Goal: Task Accomplishment & Management: Use online tool/utility

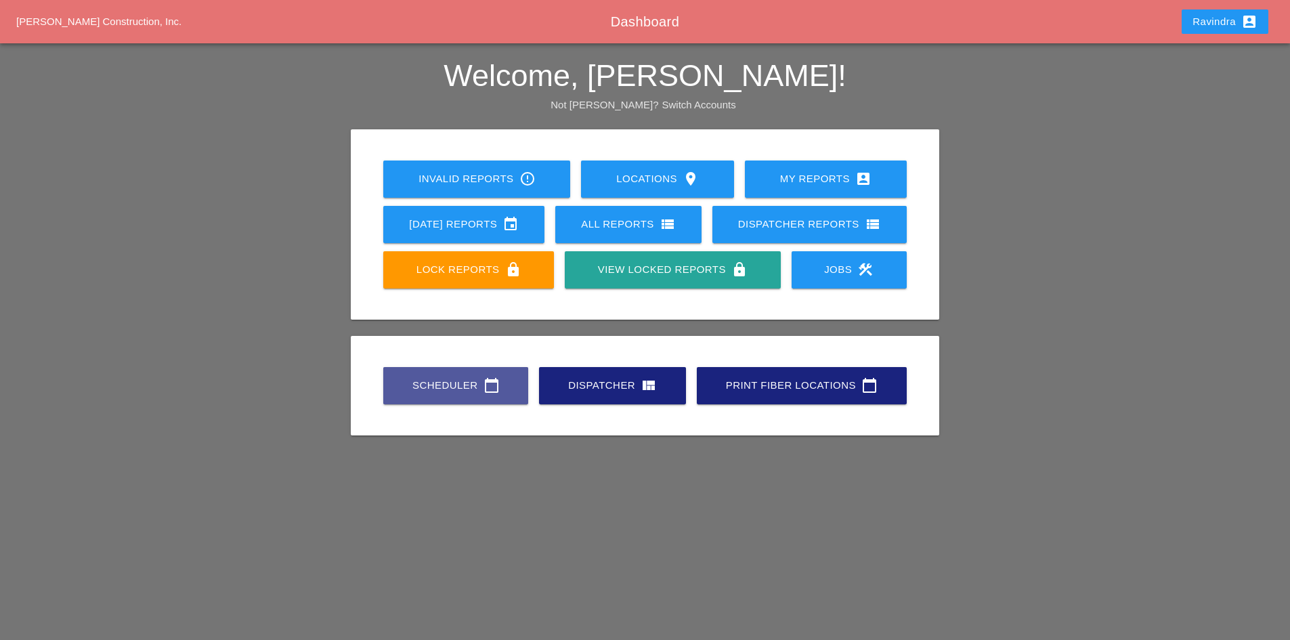
click at [472, 370] on link "Scheduler calendar_today" at bounding box center [455, 385] width 145 height 37
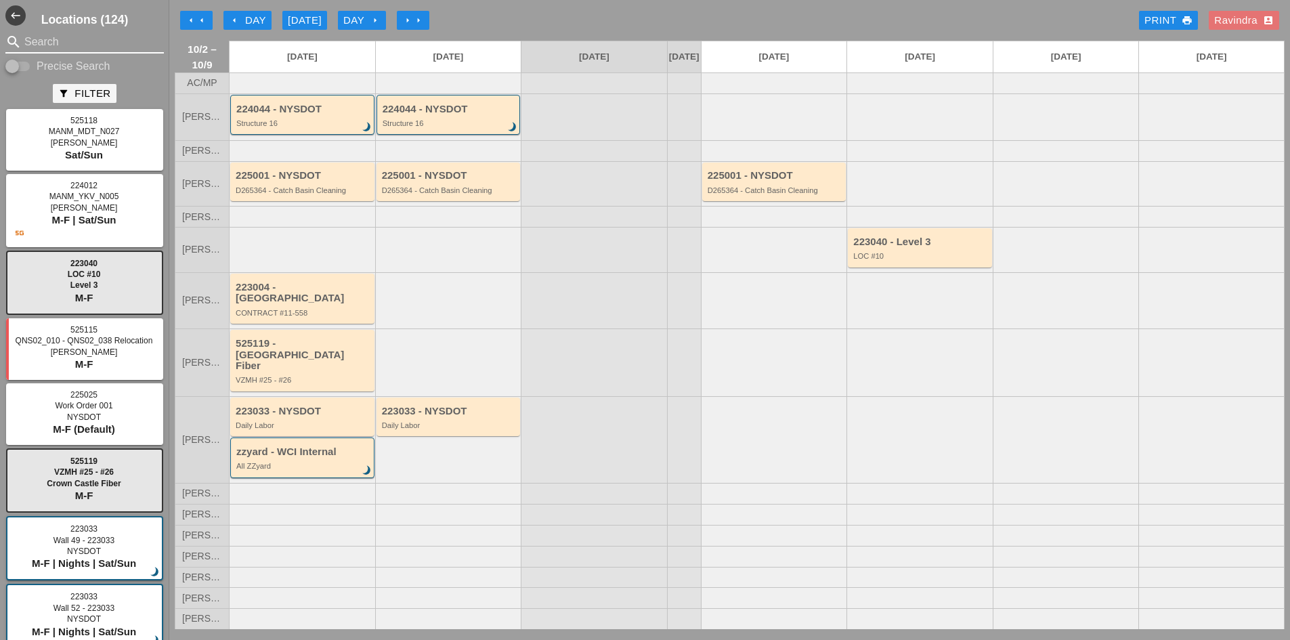
click at [48, 43] on input "Search" at bounding box center [84, 42] width 121 height 22
click at [58, 43] on input "Search" at bounding box center [84, 42] width 121 height 22
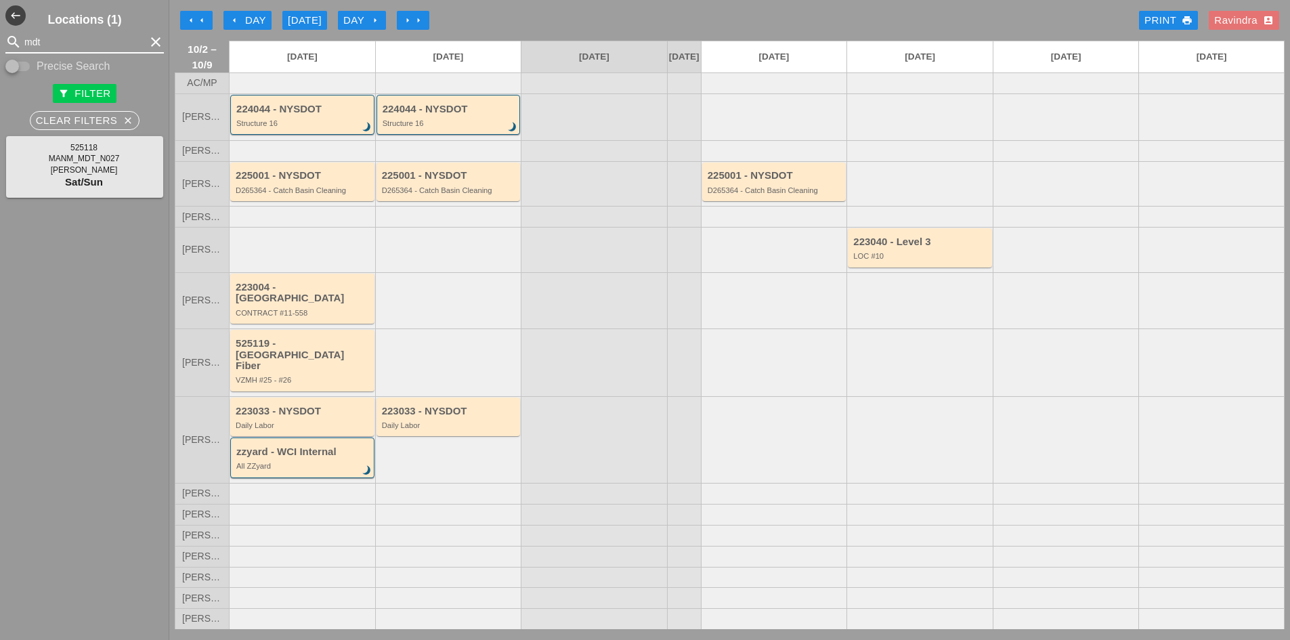
type input "mdt"
click at [569, 362] on div "MANM_MDT_N027" at bounding box center [595, 358] width 135 height 8
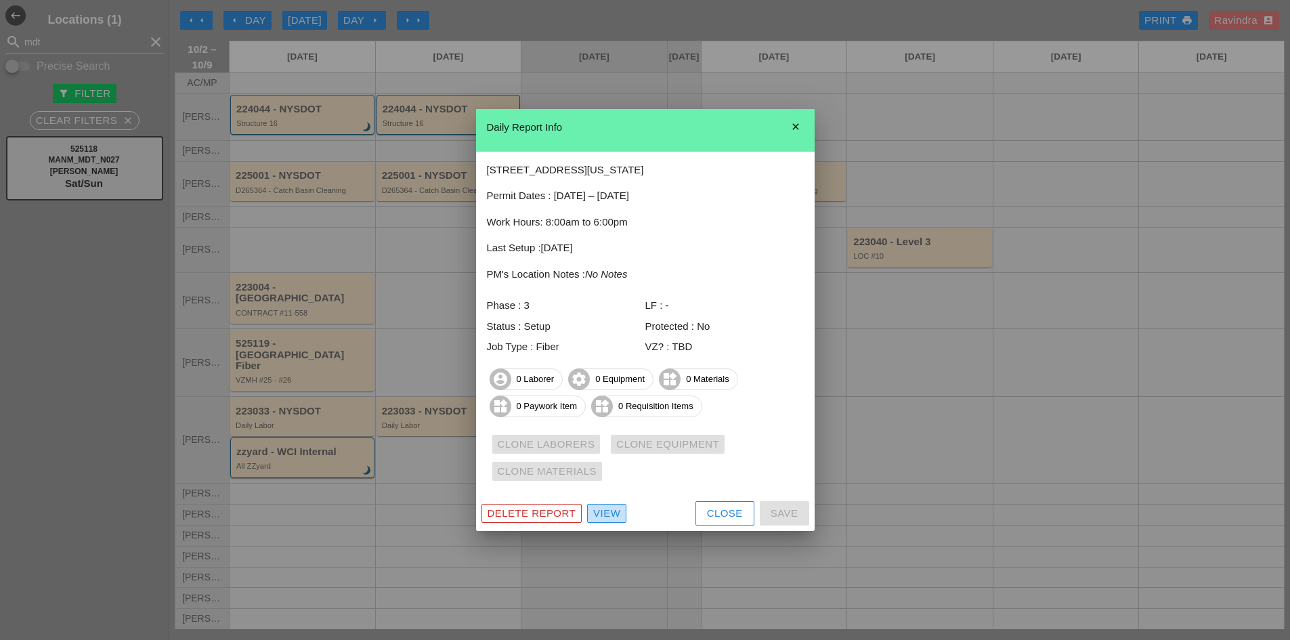
click at [605, 517] on div "View" at bounding box center [606, 514] width 27 height 16
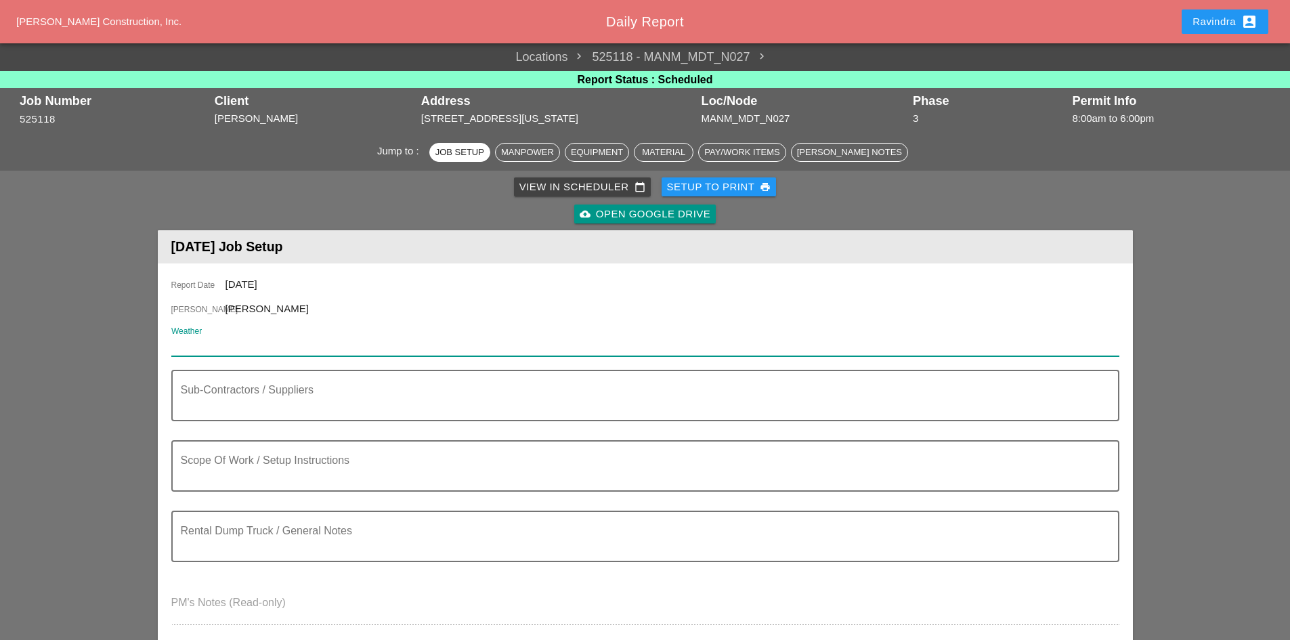
click at [240, 349] on input "Weather" at bounding box center [635, 346] width 929 height 22
paste input "Sat 04 Day 83° 5% WSW 6 mph Sunny. Very warm. High 83F. Winds WSW at 5 to 10 mp…"
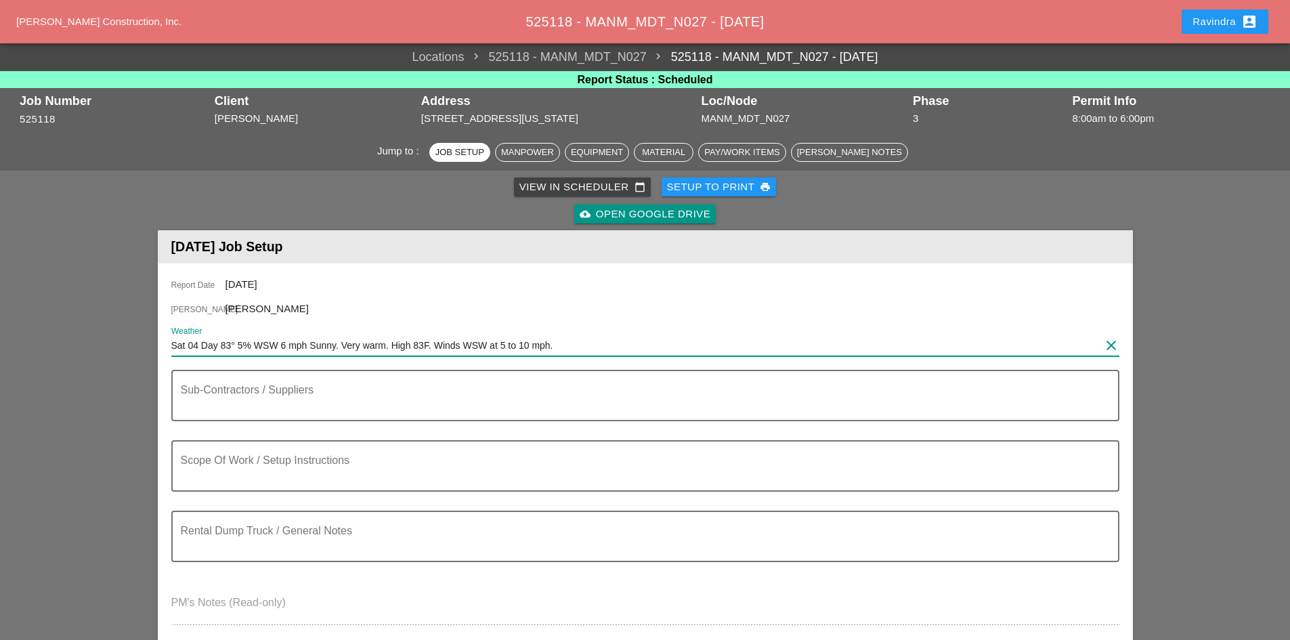
type input "Sat 04 Day 83° 5% WSW 6 mph Sunny. Very warm. High 83F. Winds WSW at 5 to 10 mp…"
click at [1215, 22] on div "Ravindra account_box" at bounding box center [1225, 22] width 65 height 16
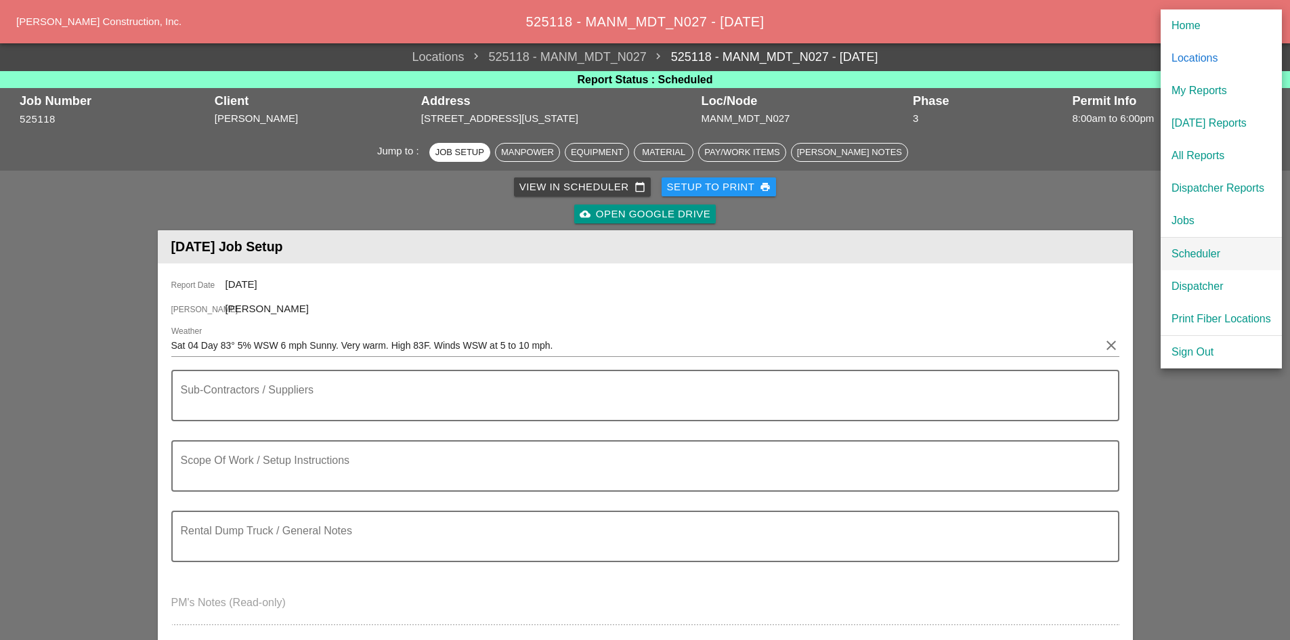
click at [1192, 251] on div "Scheduler" at bounding box center [1222, 254] width 100 height 16
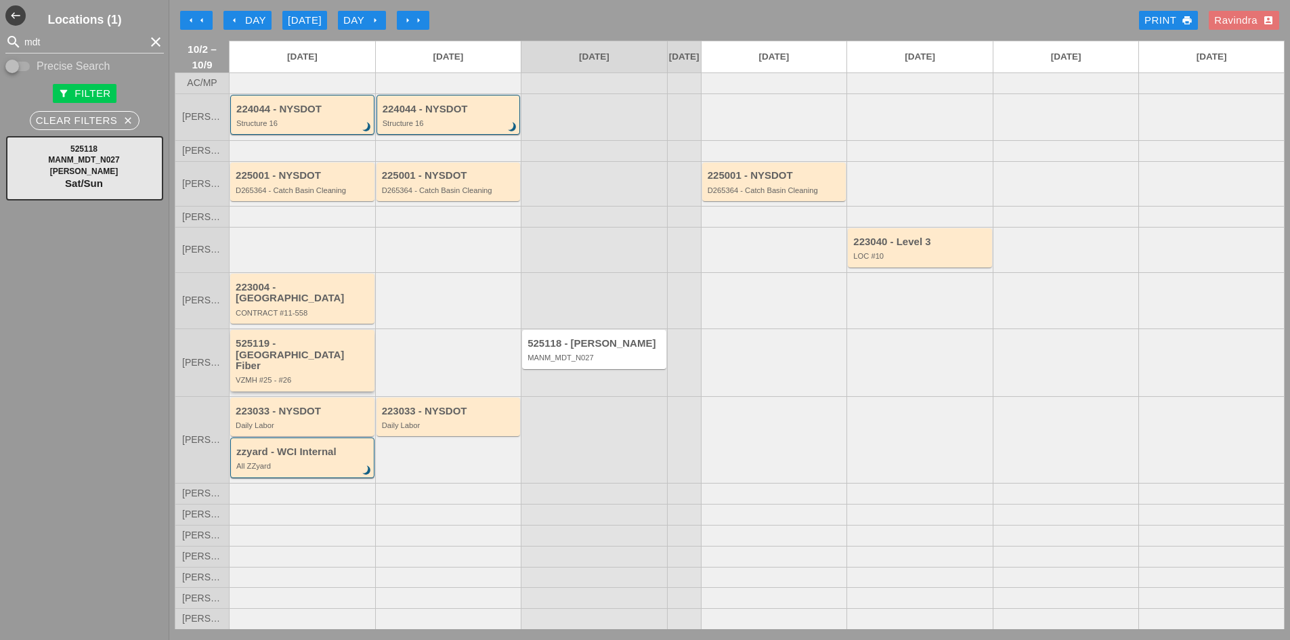
click at [318, 359] on div "525119 - Crown Castle Fiber VZMH #25 - #26" at bounding box center [303, 361] width 135 height 47
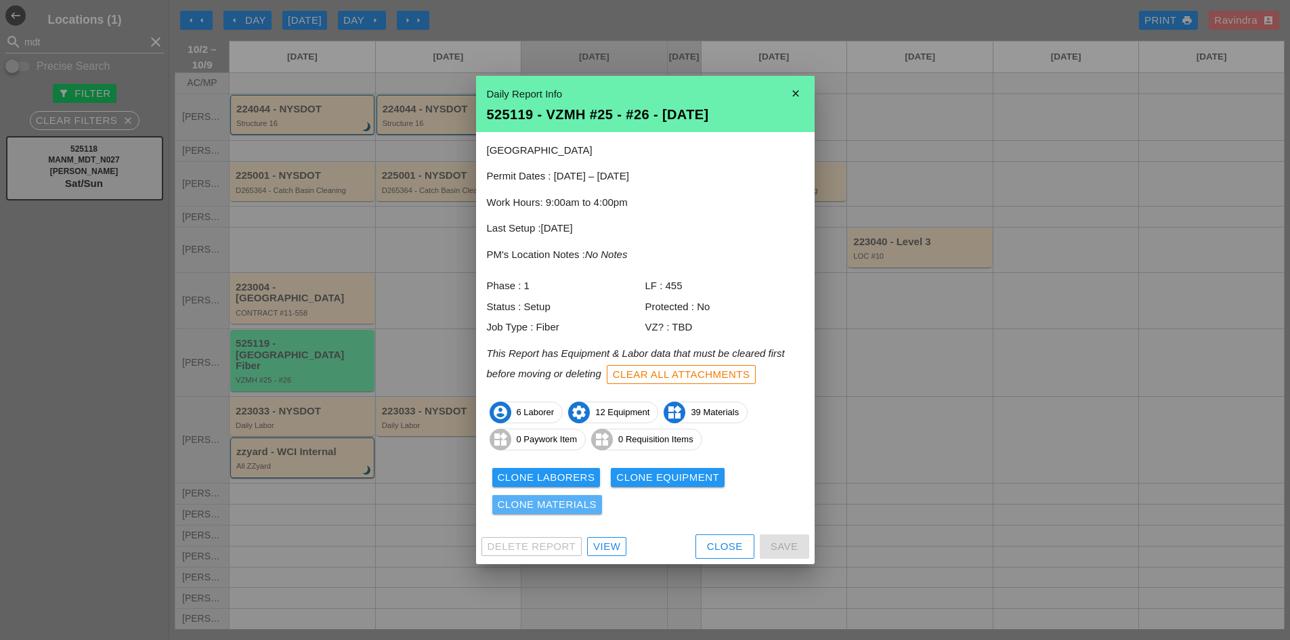
click at [587, 506] on div "Clone Materials" at bounding box center [548, 505] width 100 height 16
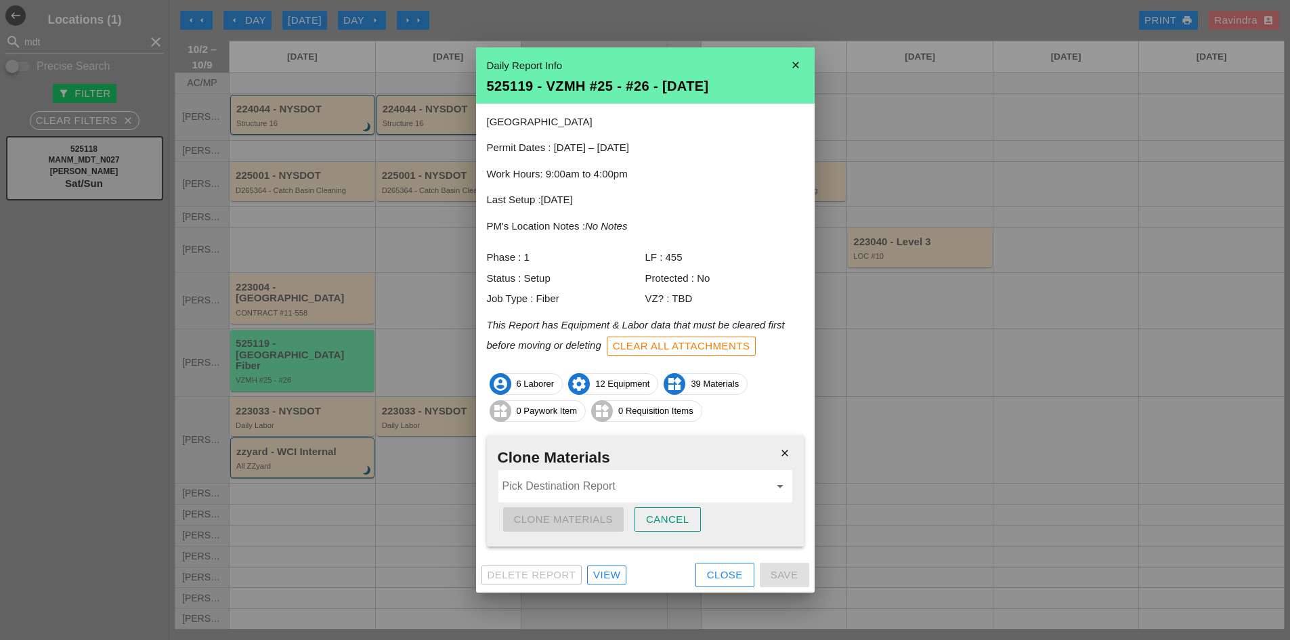
click at [580, 486] on input "Pick Destination Report" at bounding box center [636, 486] width 267 height 22
click at [580, 515] on div "525118 - MANM_MDT_ N027 - [DATE]" at bounding box center [645, 519] width 272 height 16
type input "525118 - MANM_MDT_N027 - [DATE]"
click at [564, 517] on div "Clone Materials" at bounding box center [564, 520] width 100 height 16
click at [564, 517] on div "Are you sure?" at bounding box center [557, 520] width 86 height 16
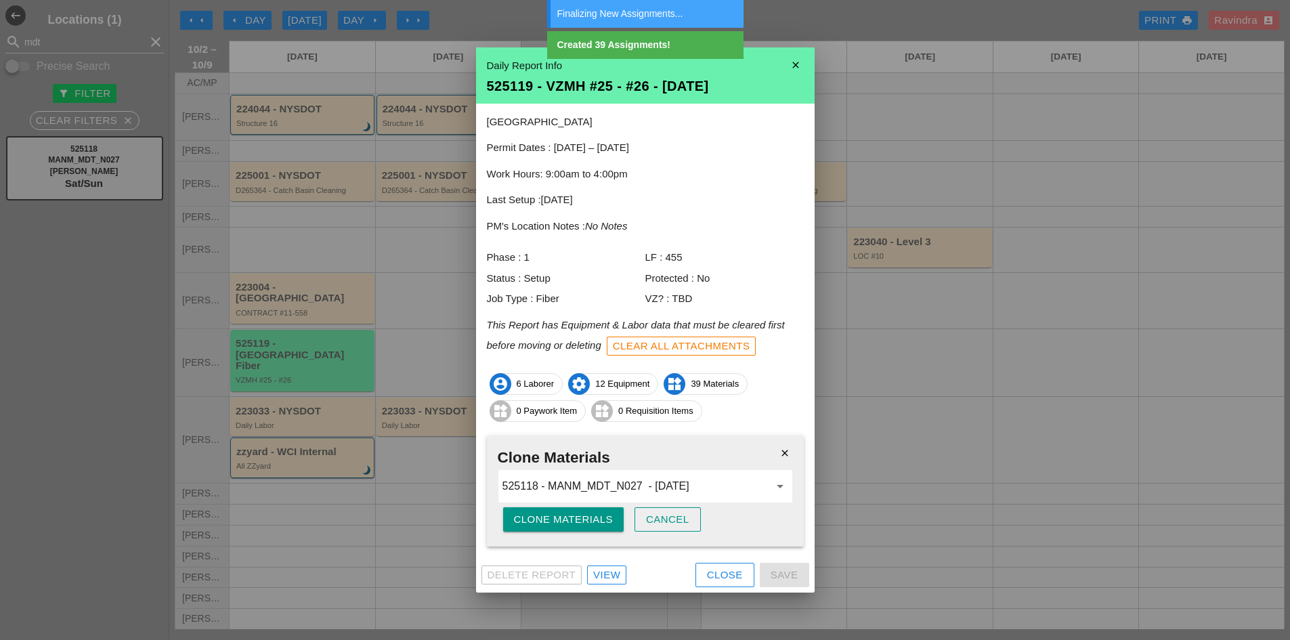
click at [714, 573] on div "Close" at bounding box center [725, 576] width 36 height 16
